Goal: Use online tool/utility: Utilize a website feature to perform a specific function

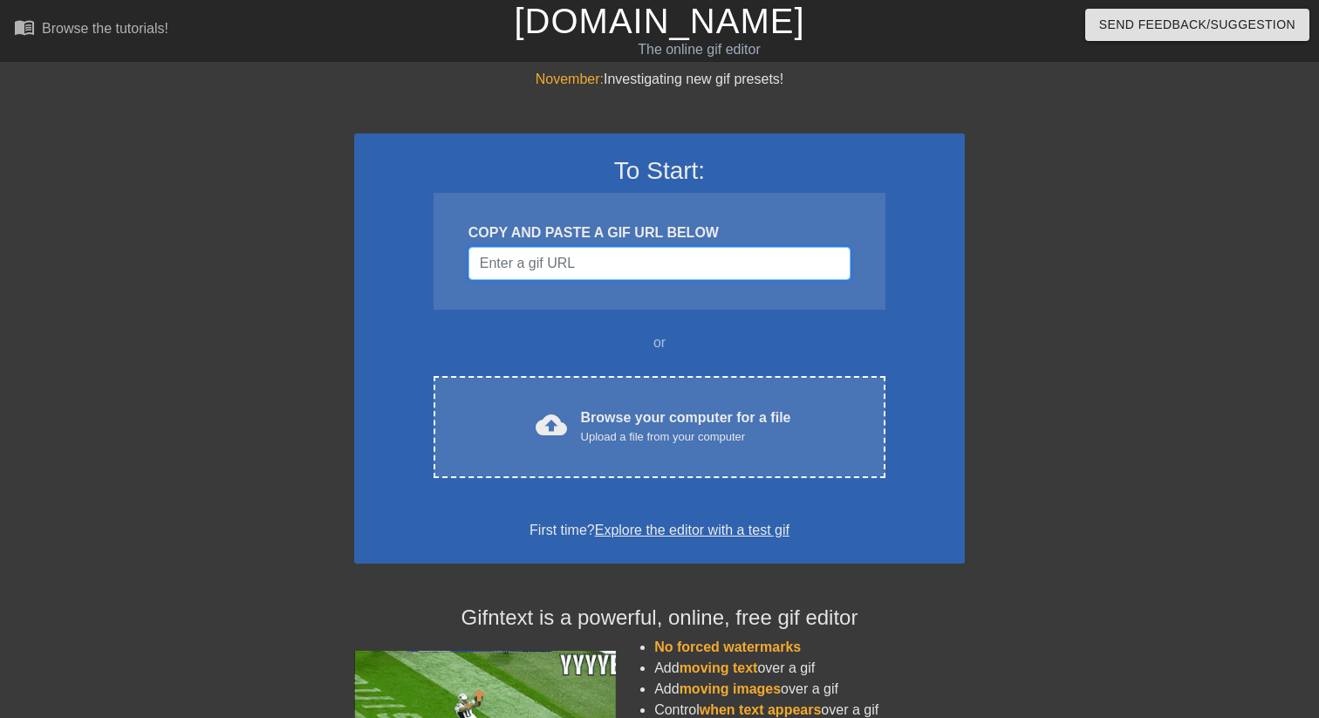
click at [535, 257] on input "Username" at bounding box center [660, 263] width 382 height 33
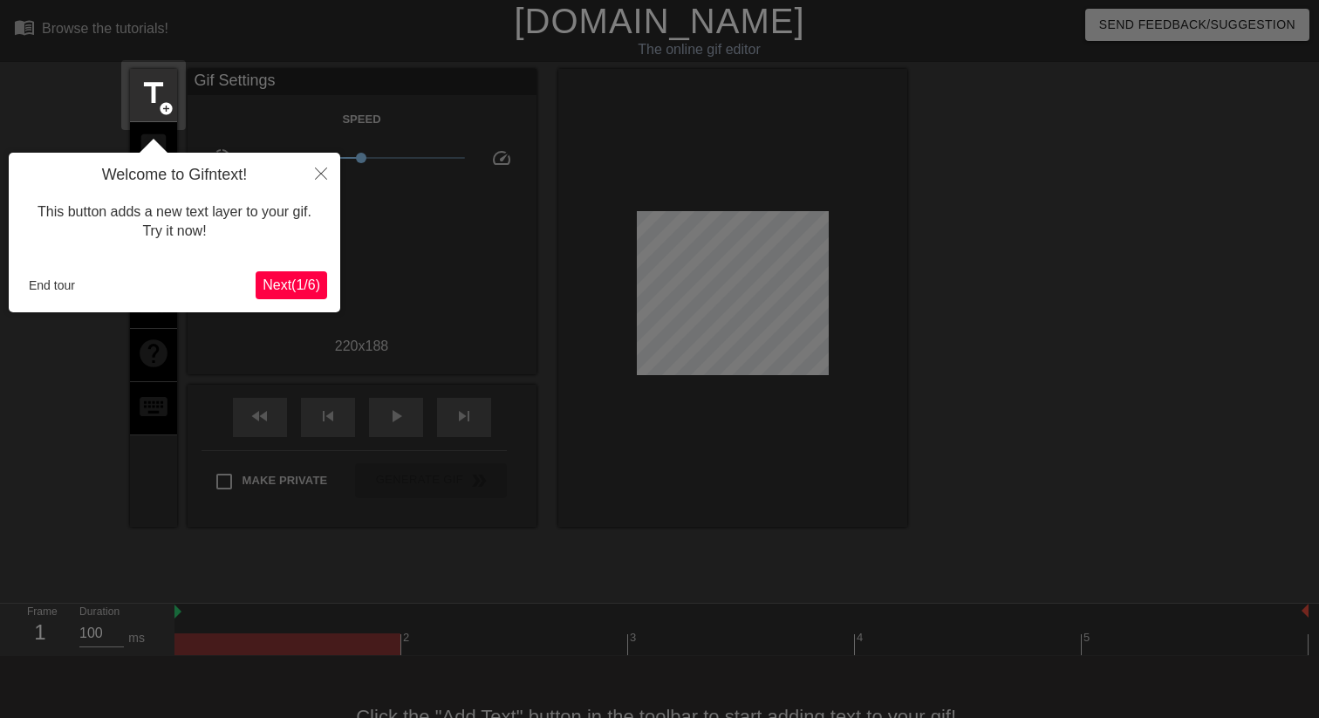
scroll to position [43, 0]
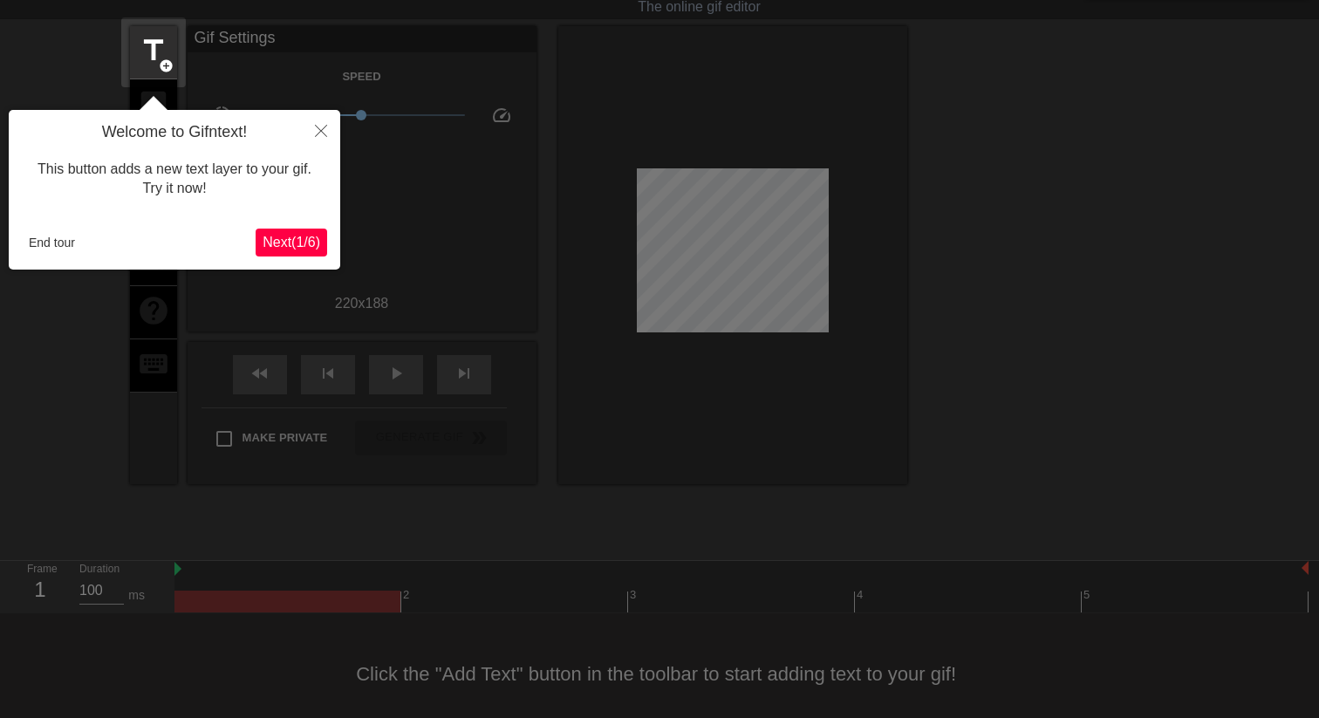
click at [297, 243] on span "Next ( 1 / 6 )" at bounding box center [292, 242] width 58 height 15
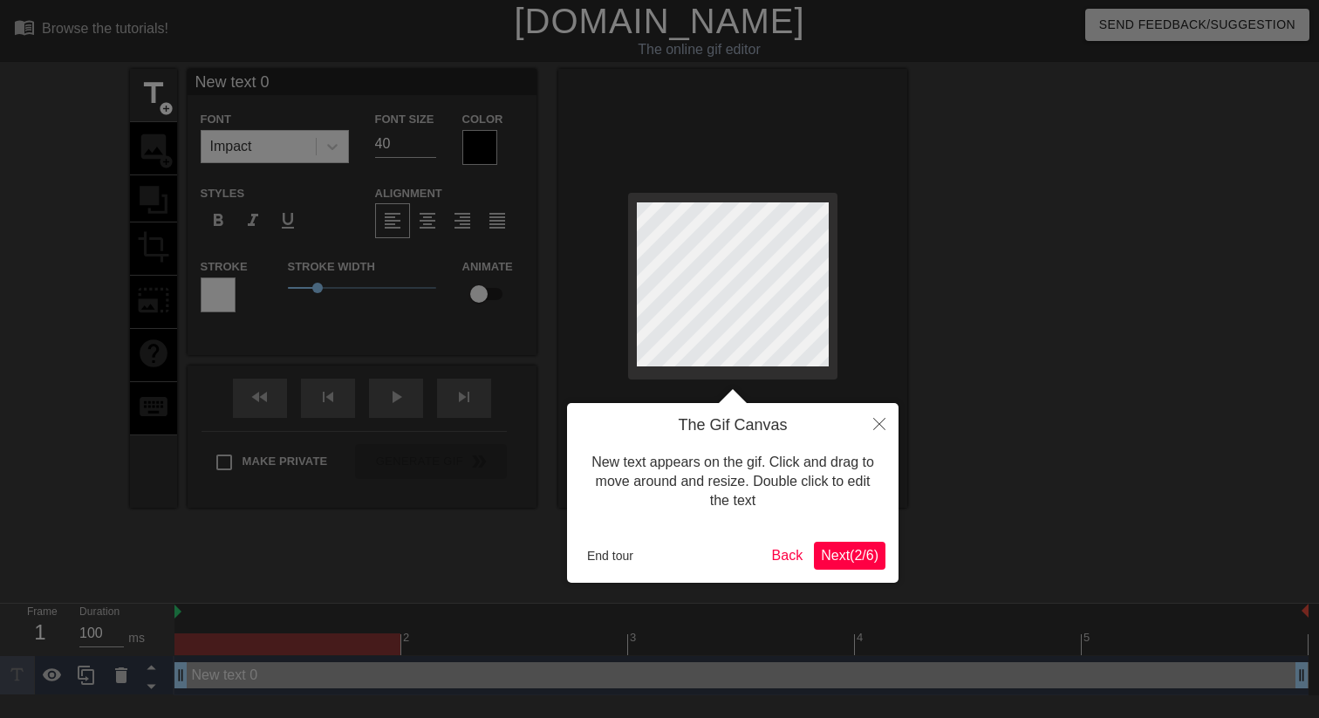
click at [869, 546] on button "Next ( 2 / 6 )" at bounding box center [850, 556] width 72 height 28
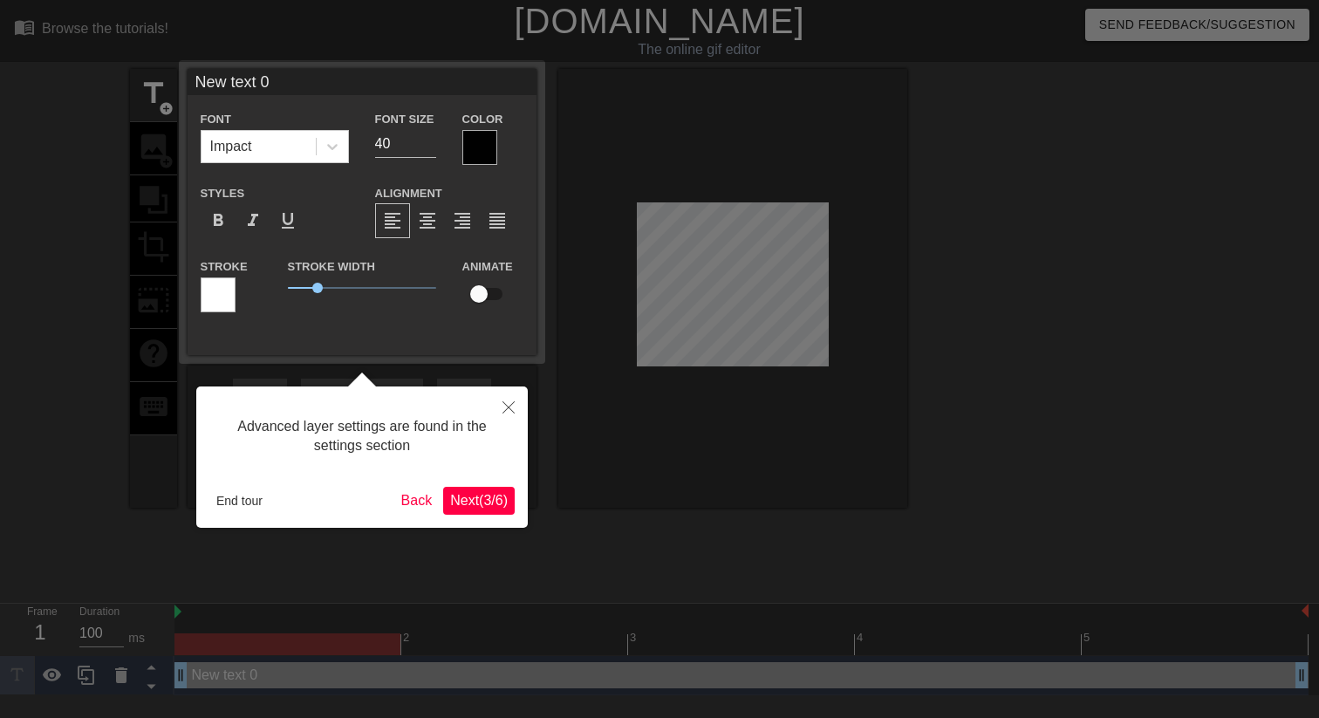
click at [466, 503] on span "Next ( 3 / 6 )" at bounding box center [479, 500] width 58 height 15
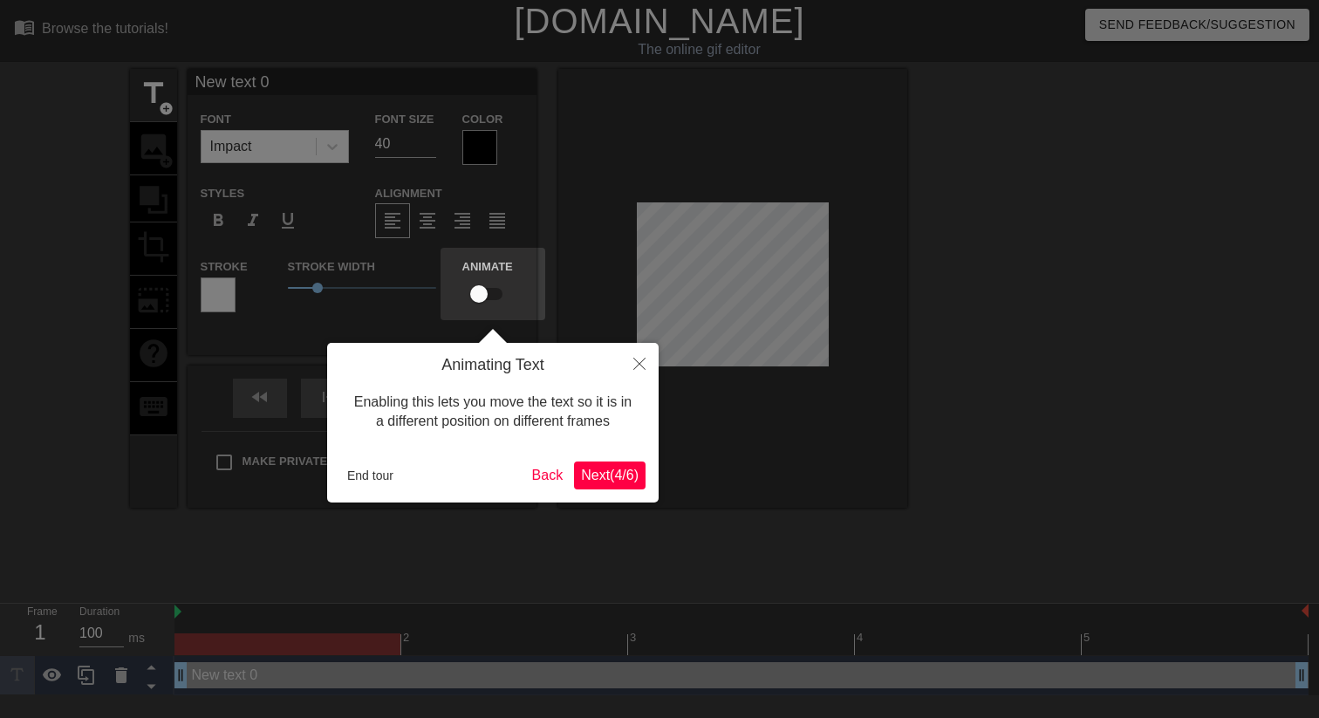
click at [646, 490] on div "Animating Text Enabling this lets you move the text so it is in a different pos…" at bounding box center [493, 423] width 332 height 160
click at [633, 482] on span "Next ( 4 / 6 )" at bounding box center [610, 475] width 58 height 15
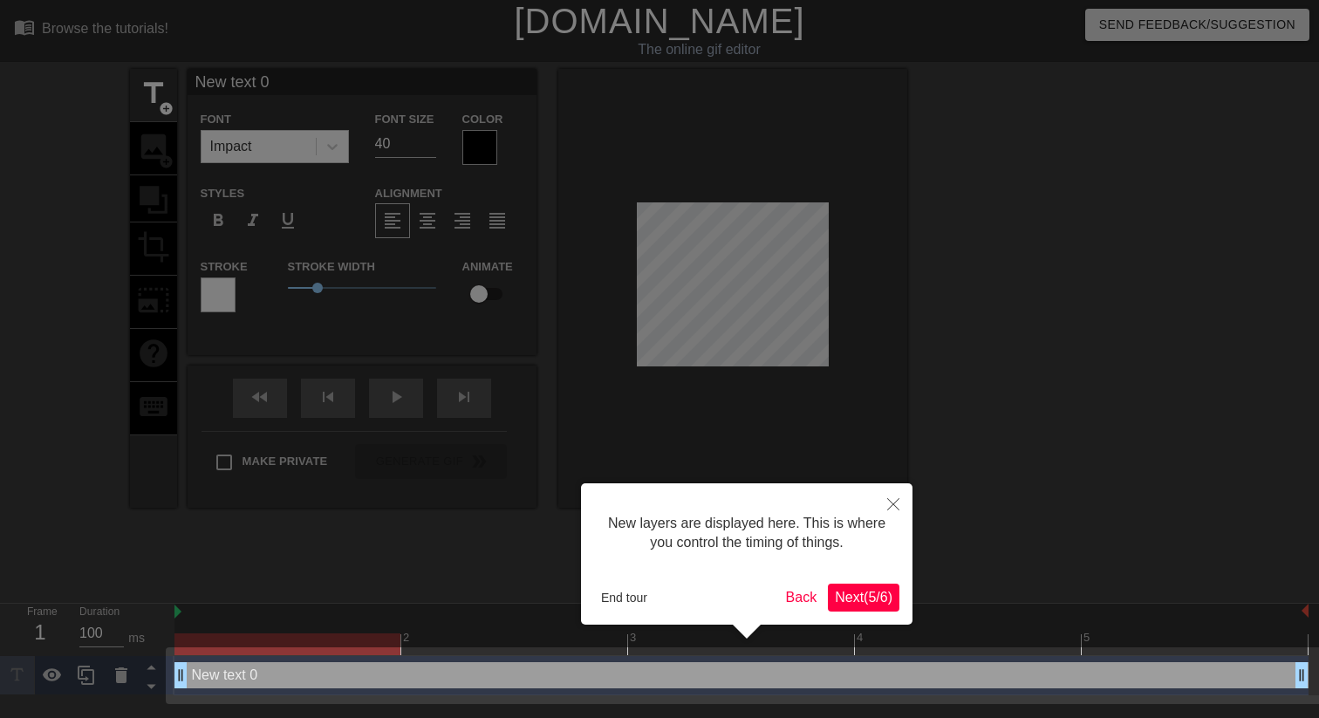
click at [904, 606] on div "New layers are displayed here. This is where you control the timing of things. …" at bounding box center [747, 553] width 332 height 141
click at [896, 605] on button "Next ( 5 / 6 )" at bounding box center [864, 598] width 72 height 28
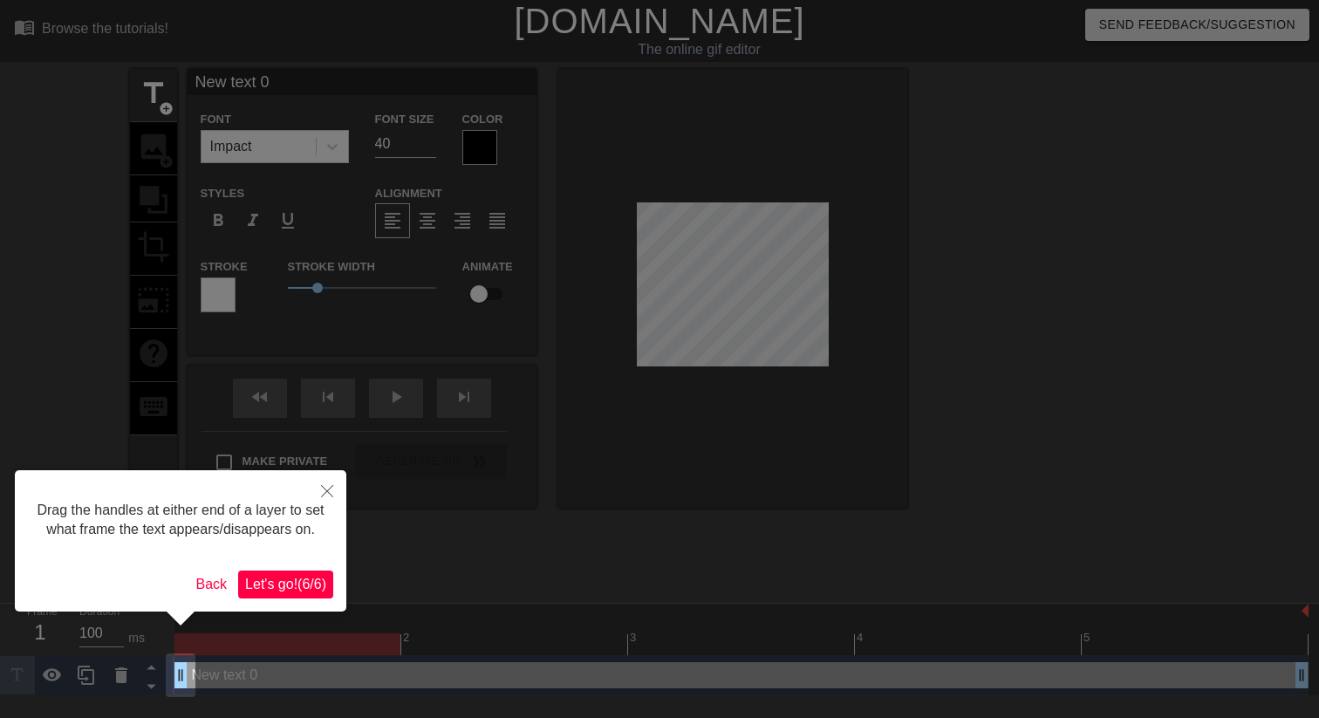
click at [312, 594] on button "Let's go! ( 6 / 6 )" at bounding box center [285, 585] width 95 height 28
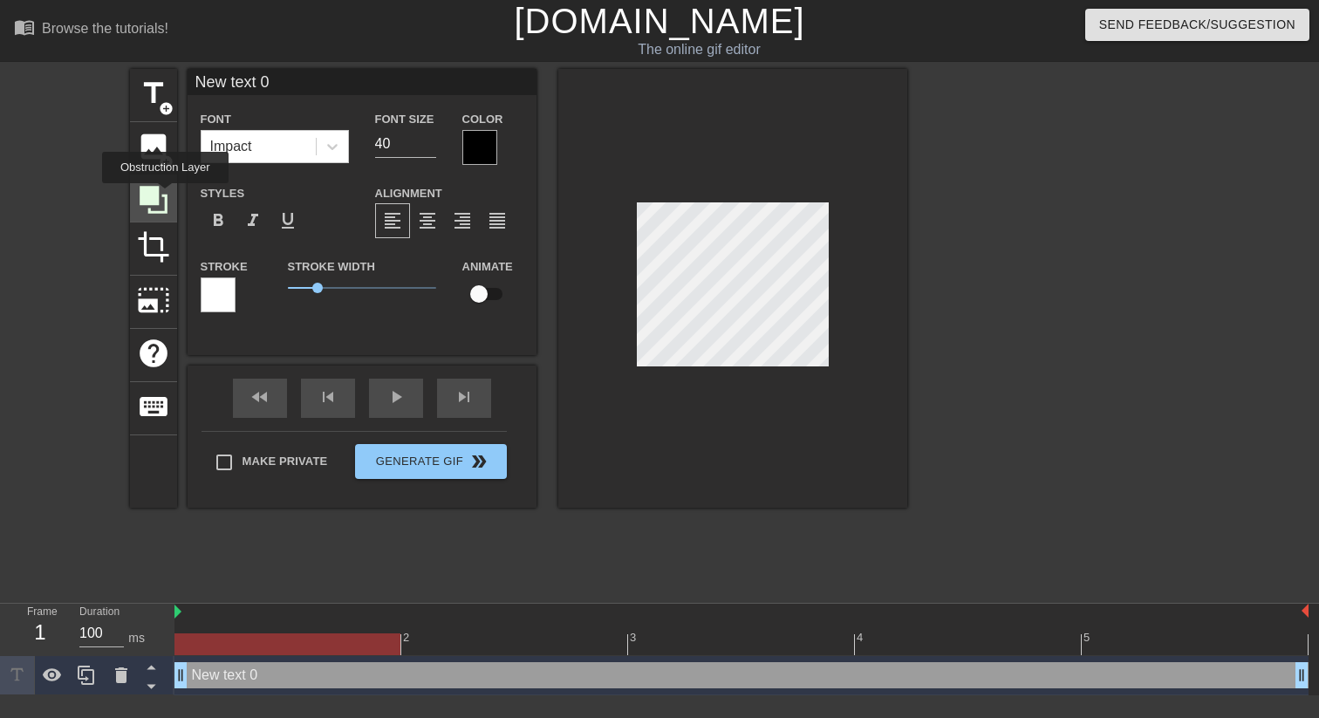
click at [146, 196] on icon at bounding box center [154, 200] width 28 height 28
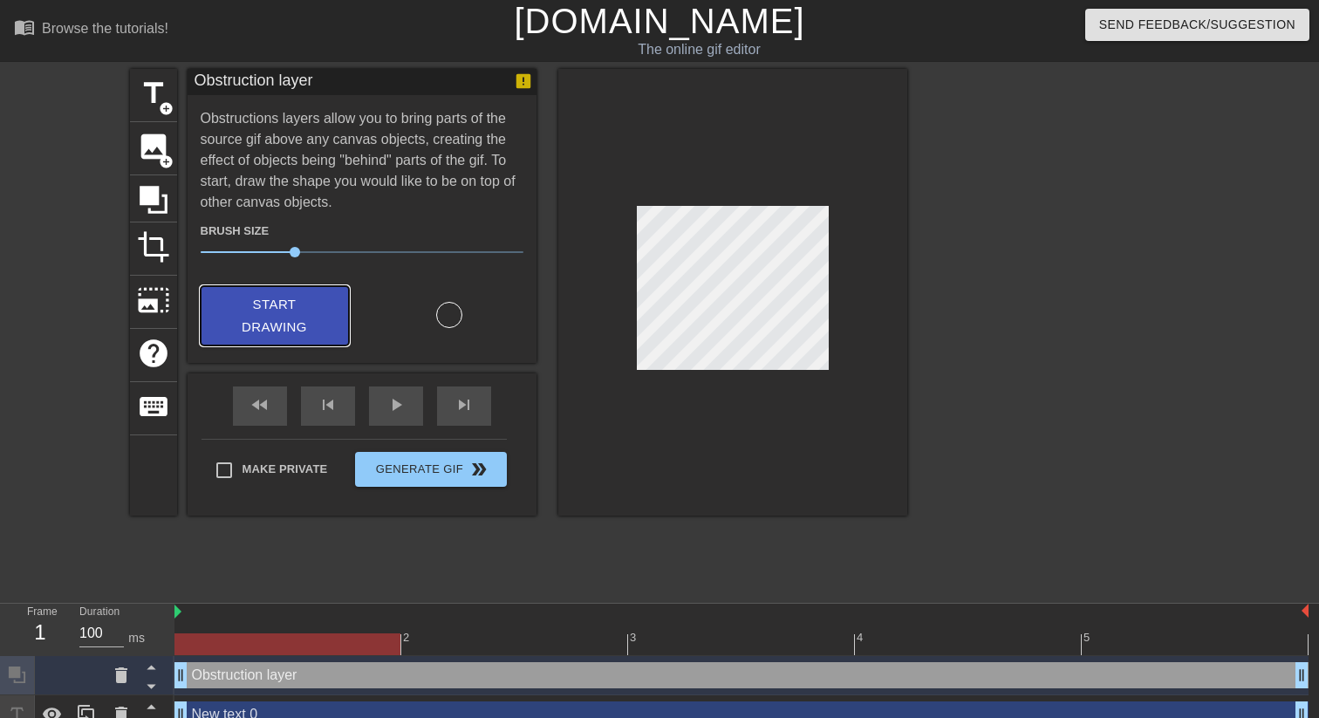
click at [327, 311] on button "Start Drawing" at bounding box center [275, 316] width 148 height 60
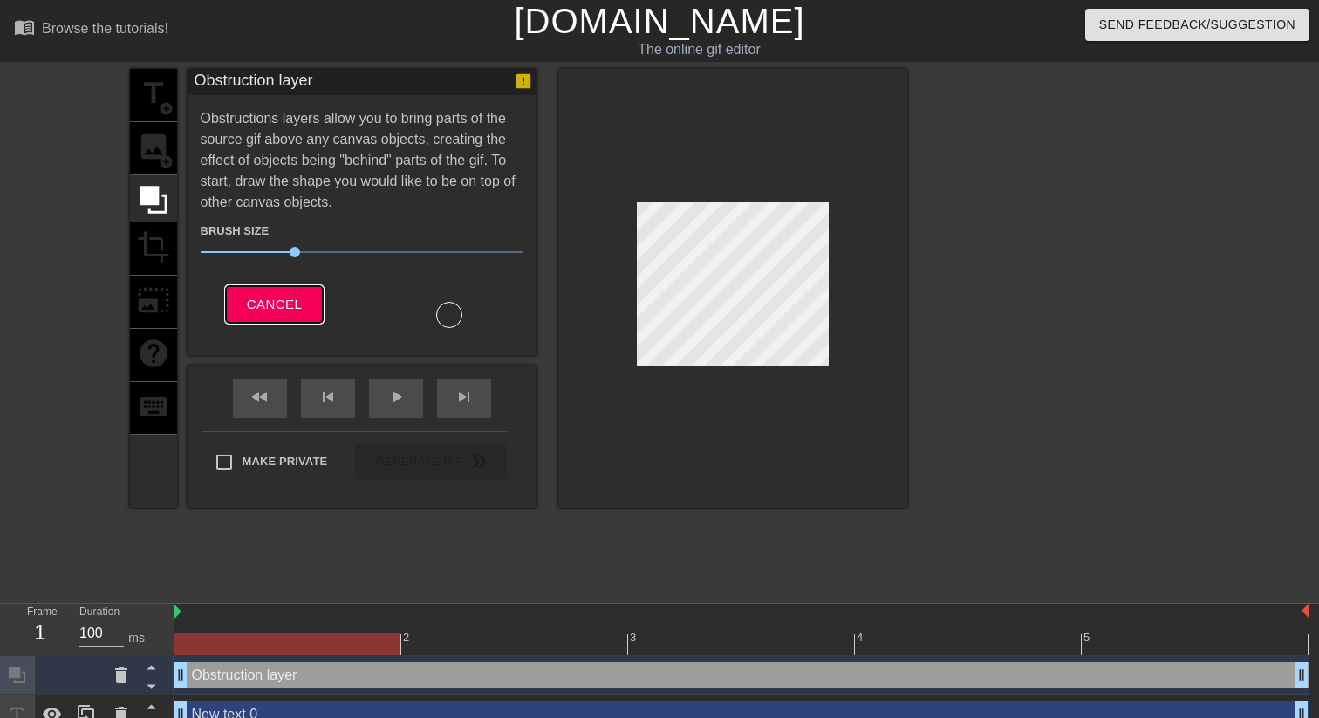
click at [289, 302] on span "Cancel" at bounding box center [274, 304] width 55 height 23
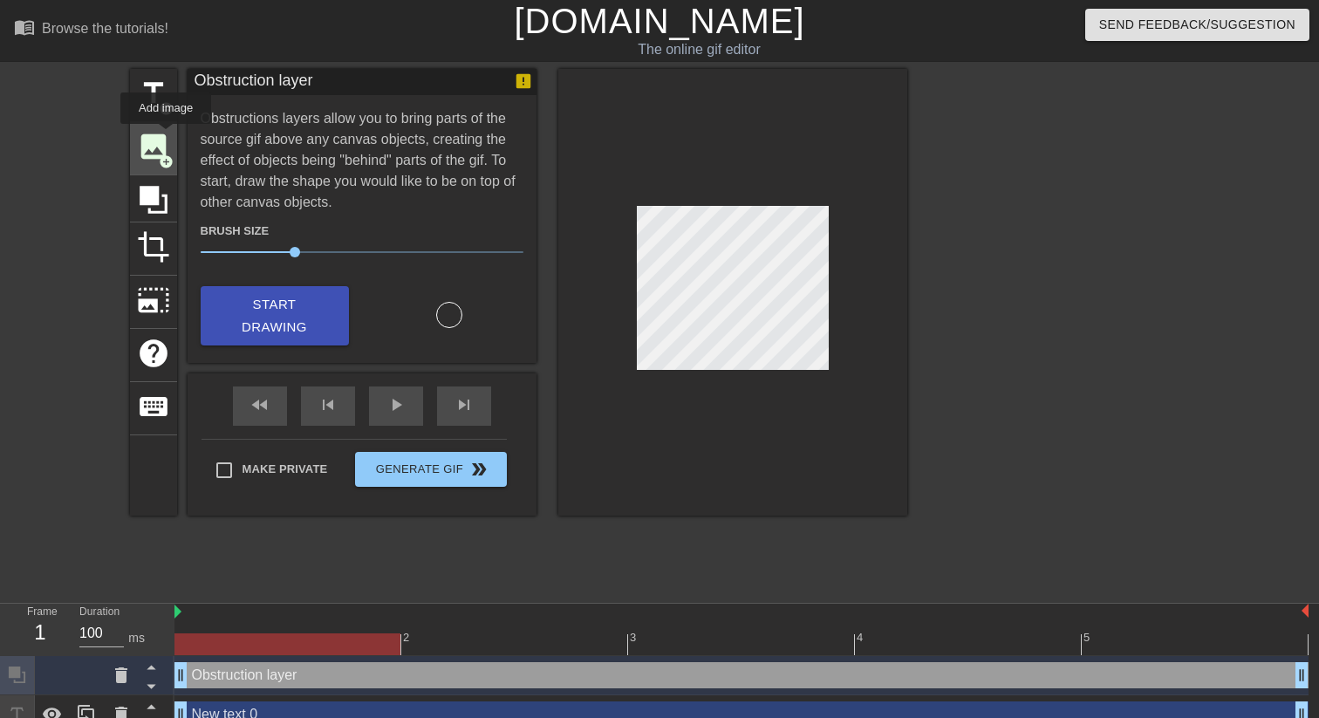
click at [166, 140] on span "image" at bounding box center [153, 146] width 33 height 33
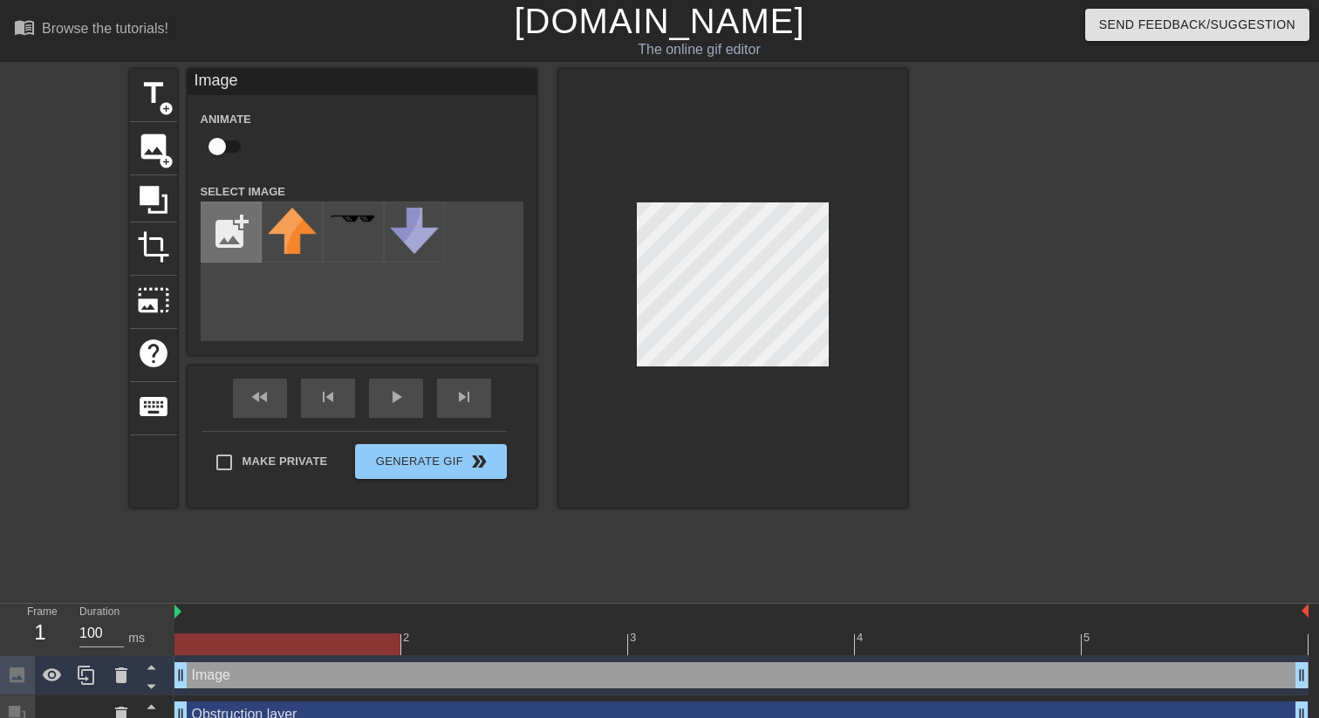
click at [231, 218] on input "file" at bounding box center [231, 231] width 59 height 59
type input "C:\fakepath\White_box_55x90.png"
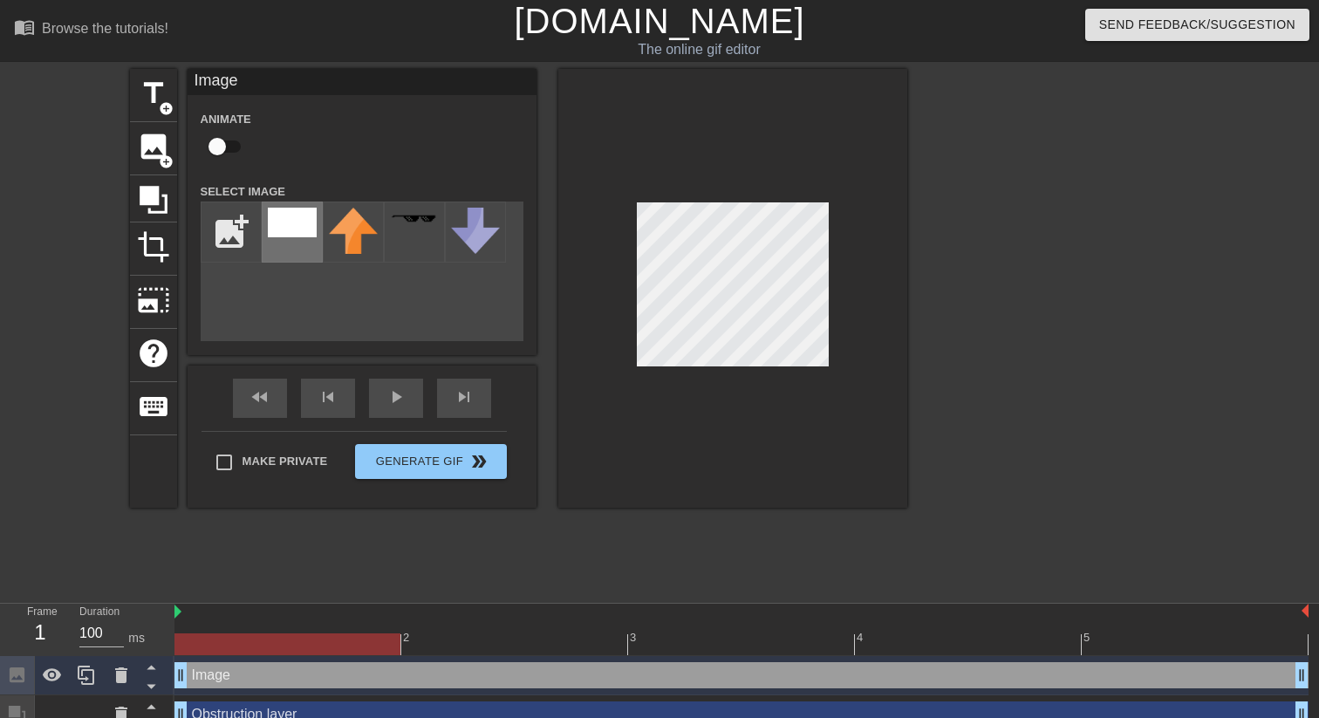
click at [298, 216] on img at bounding box center [292, 223] width 49 height 30
click at [725, 384] on div at bounding box center [732, 288] width 349 height 439
click at [155, 241] on span "crop" at bounding box center [153, 246] width 33 height 33
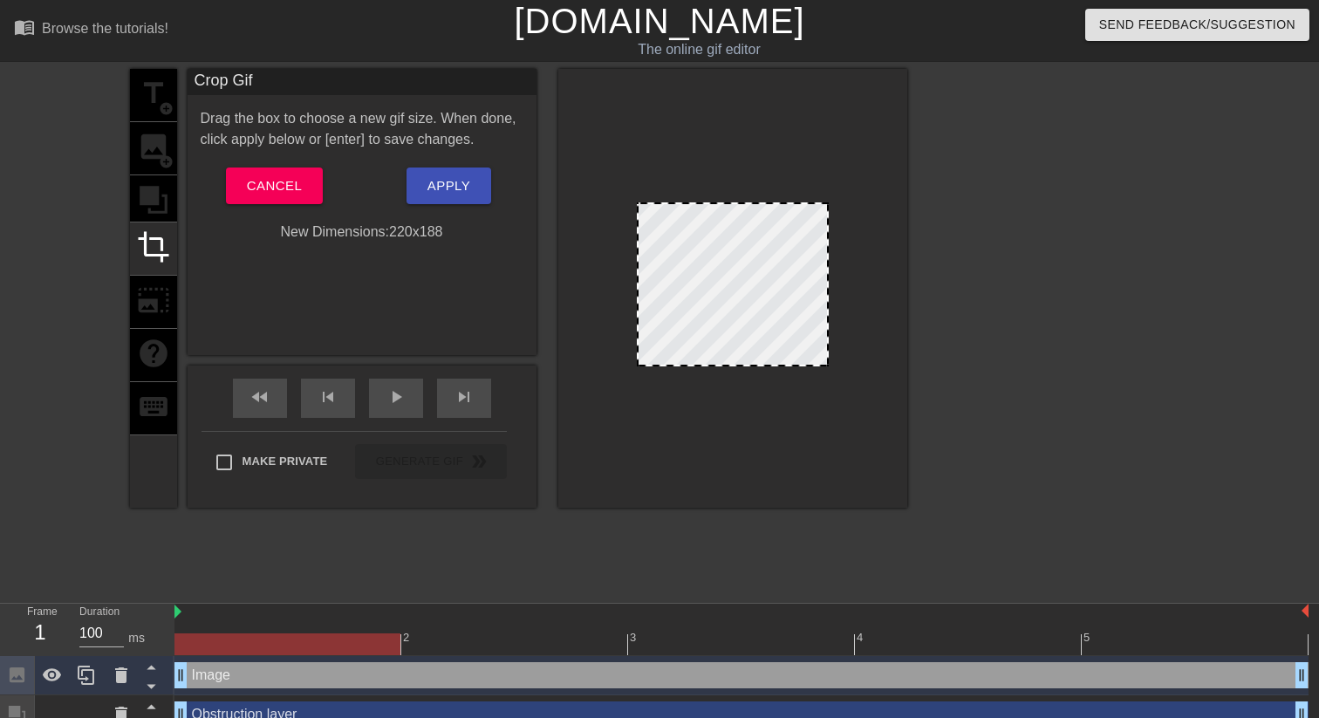
click at [145, 207] on div "title add_circle image add_circle crop photo_size_select_large help keyboard" at bounding box center [153, 288] width 47 height 439
click at [302, 188] on button "Cancel" at bounding box center [274, 186] width 97 height 37
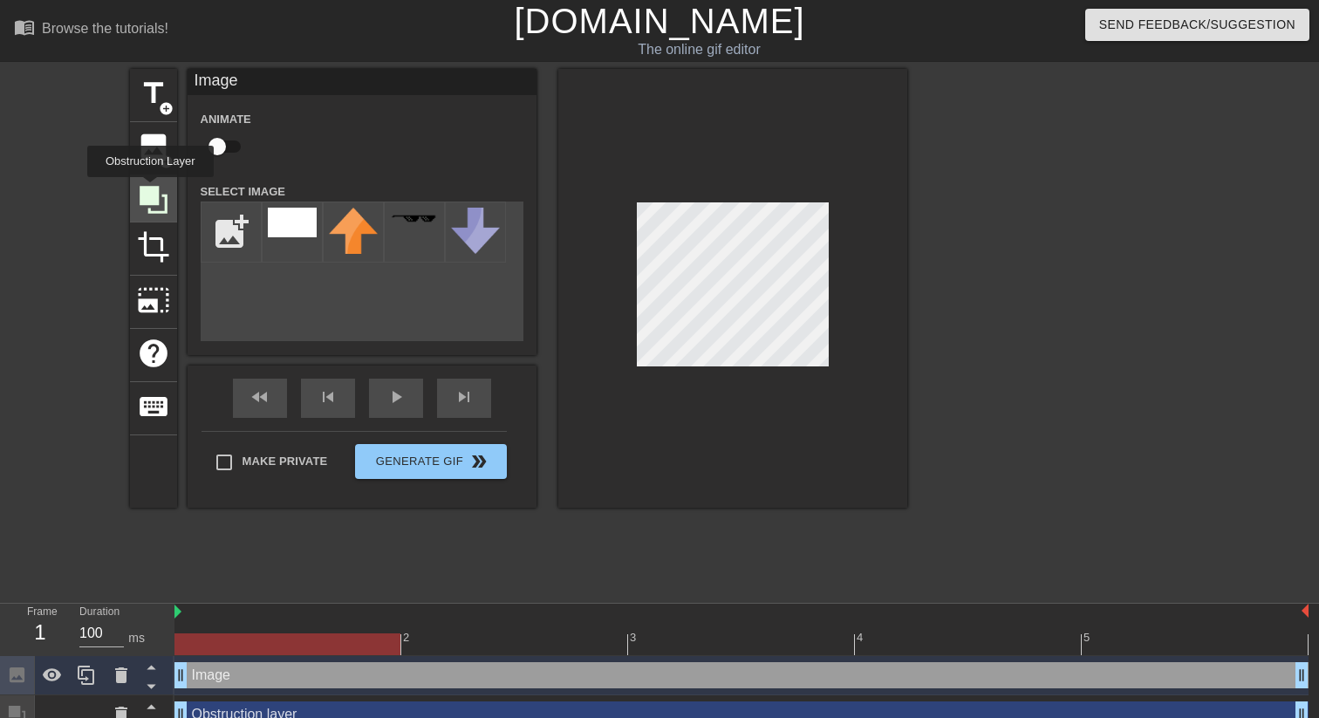
click at [153, 188] on icon at bounding box center [154, 200] width 28 height 28
